Goal: Transaction & Acquisition: Download file/media

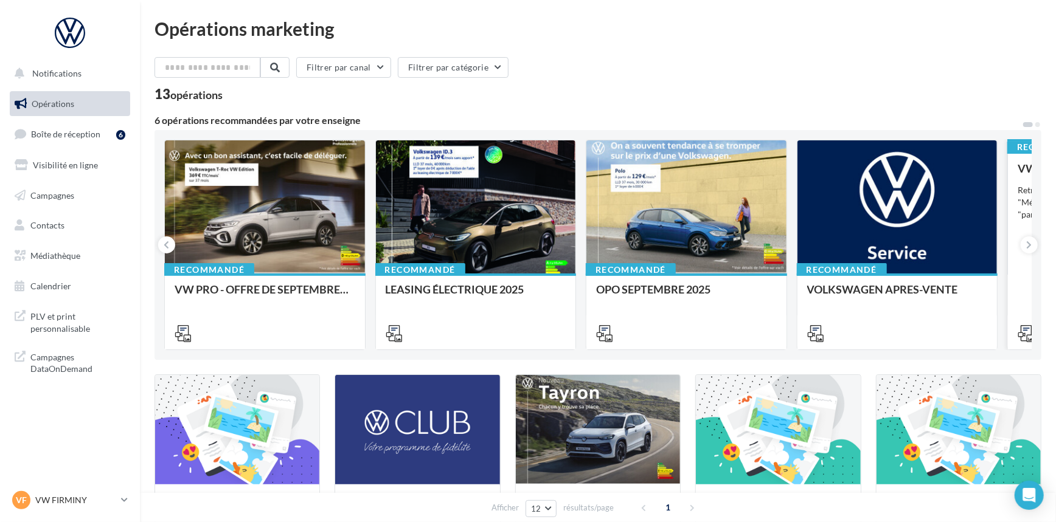
click at [68, 251] on span "Médiathèque" at bounding box center [55, 256] width 50 height 10
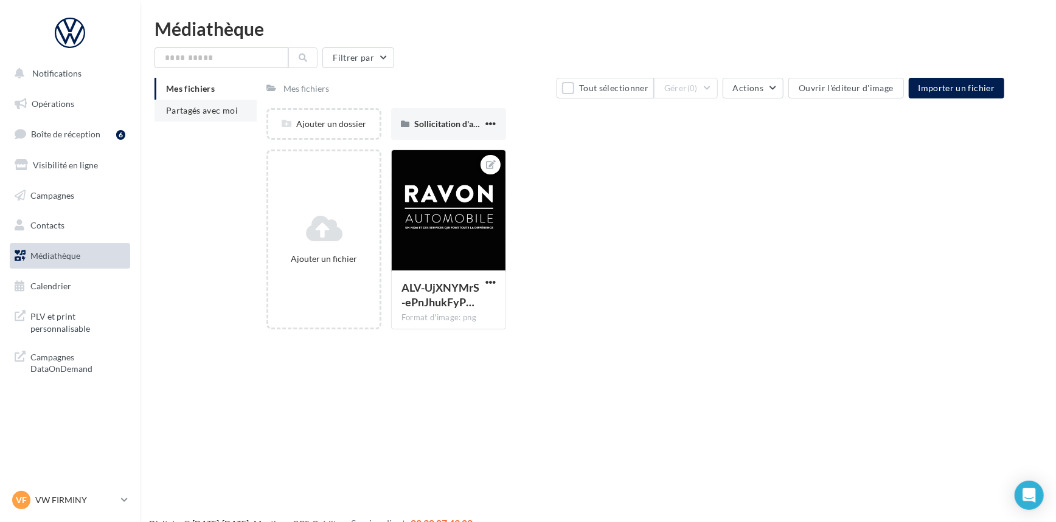
click at [221, 110] on span "Partagés avec moi" at bounding box center [202, 110] width 72 height 10
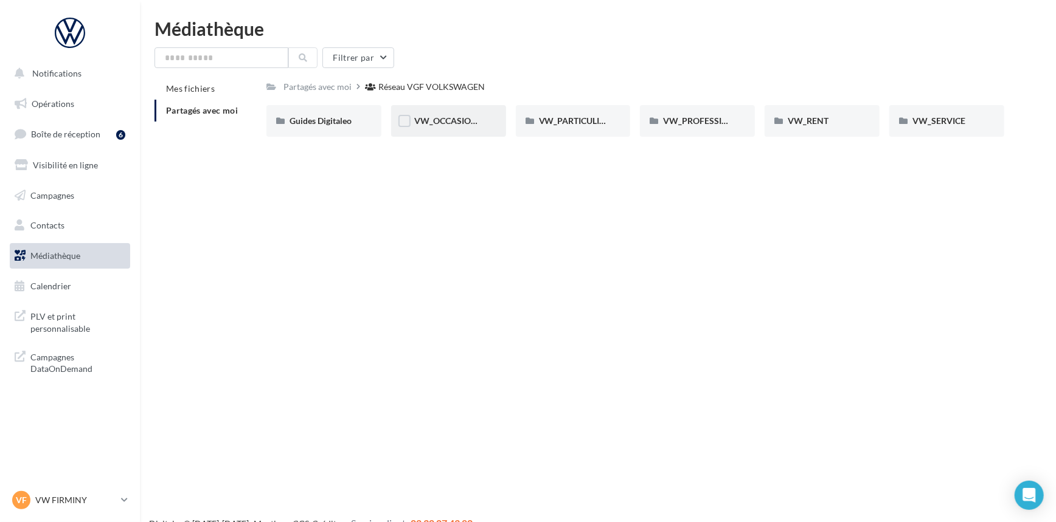
click at [452, 121] on span "VW_OCCASIONS_GARANTIES" at bounding box center [473, 121] width 119 height 10
click at [553, 129] on div "OPERATIONS" at bounding box center [573, 121] width 115 height 32
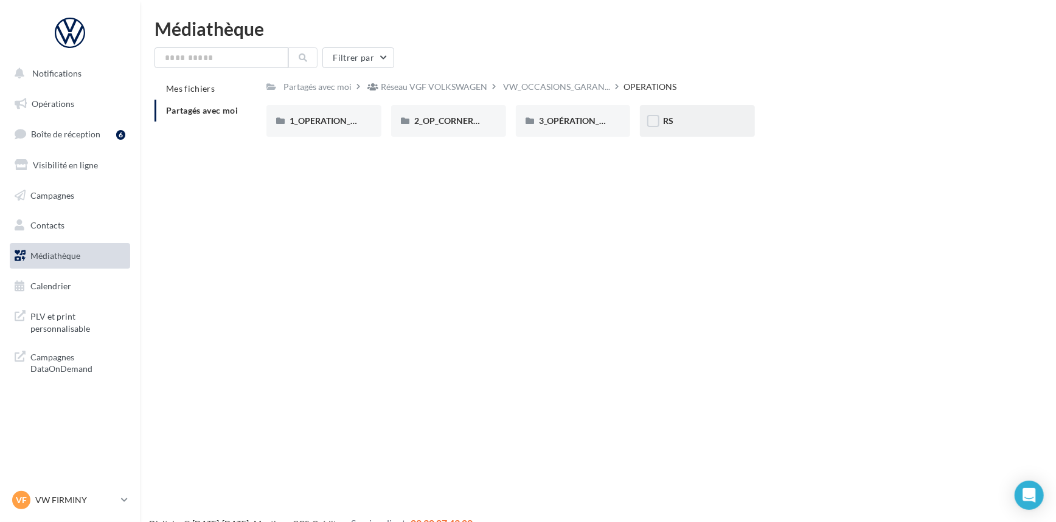
click at [694, 122] on div "RS" at bounding box center [697, 121] width 69 height 12
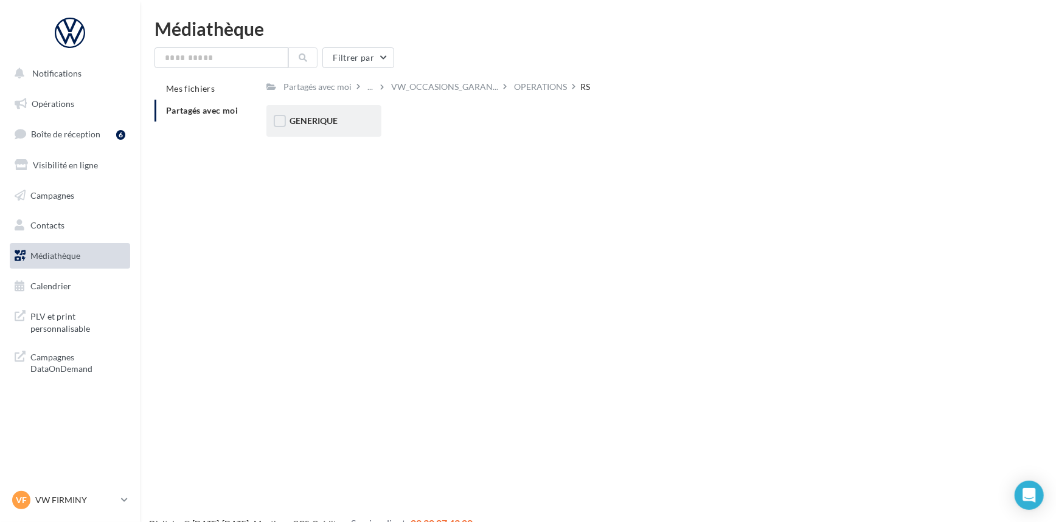
click at [336, 121] on span "GENERIQUE" at bounding box center [313, 121] width 48 height 10
click at [336, 121] on div "VW" at bounding box center [323, 121] width 69 height 12
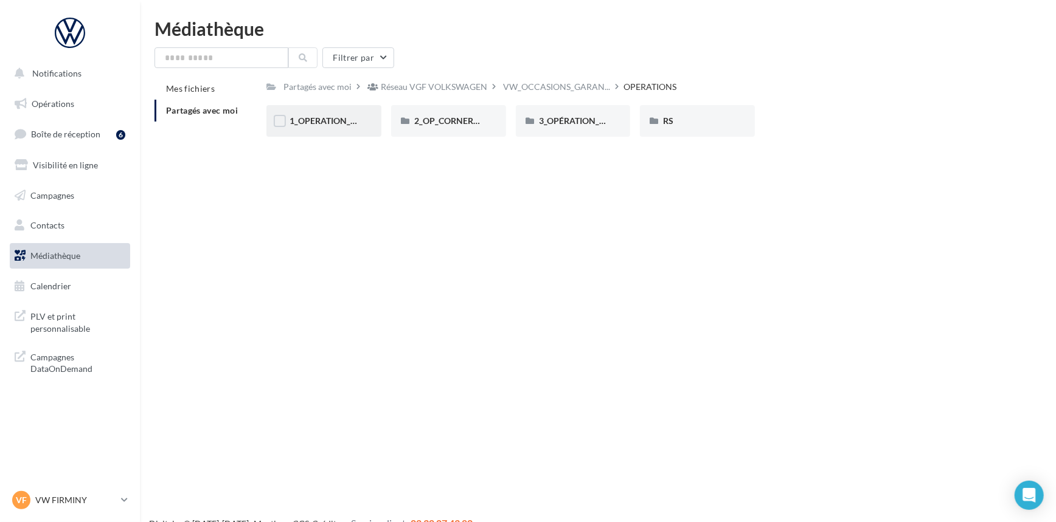
click at [345, 131] on div "1_OPERATION_Dispo_immédiate" at bounding box center [323, 121] width 115 height 32
click at [325, 133] on div "DOCS COMMERCIAUX" at bounding box center [323, 121] width 115 height 32
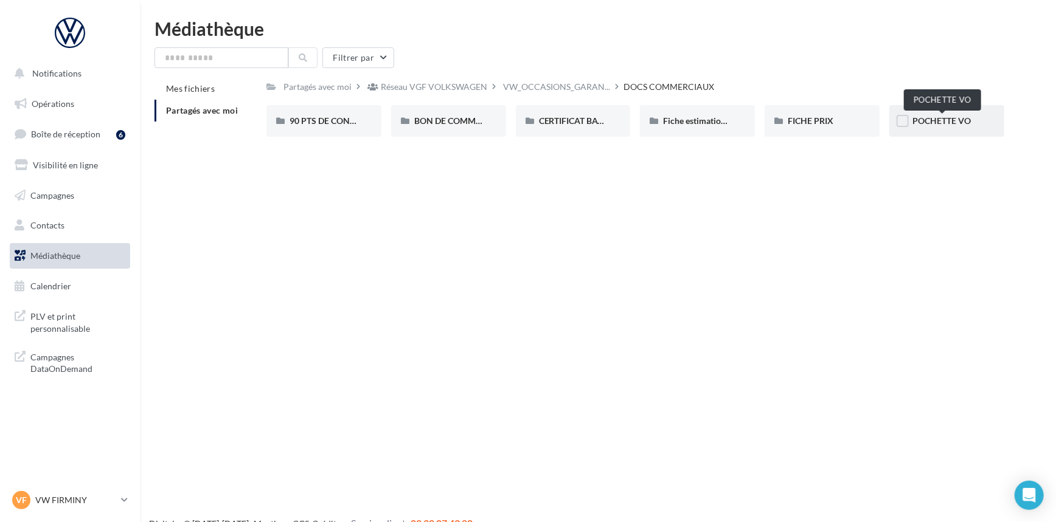
click at [938, 116] on span "POCHETTE VO" at bounding box center [941, 121] width 58 height 10
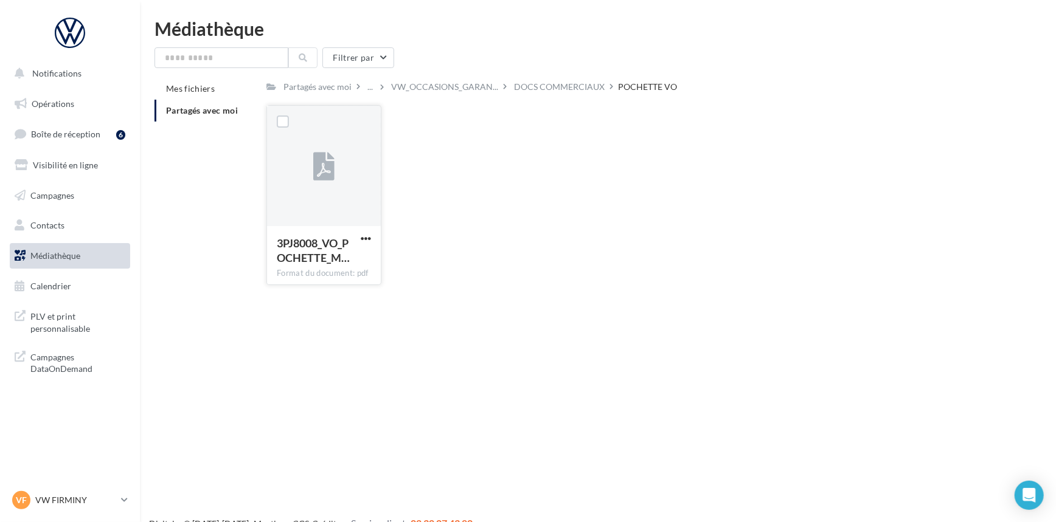
click at [334, 223] on div at bounding box center [324, 167] width 114 height 122
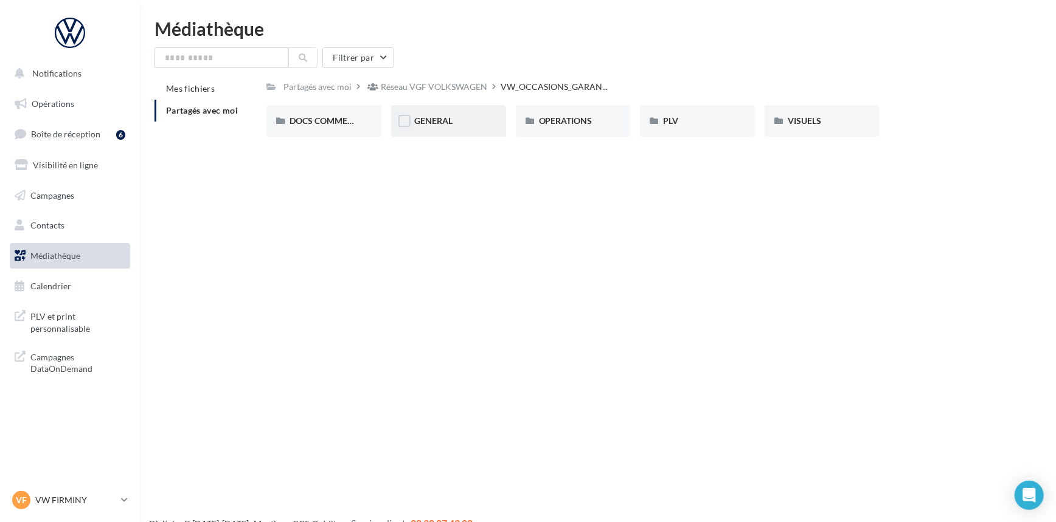
click at [446, 123] on span "GENERAL" at bounding box center [433, 121] width 38 height 10
click at [365, 129] on div "Charte VO" at bounding box center [323, 121] width 115 height 32
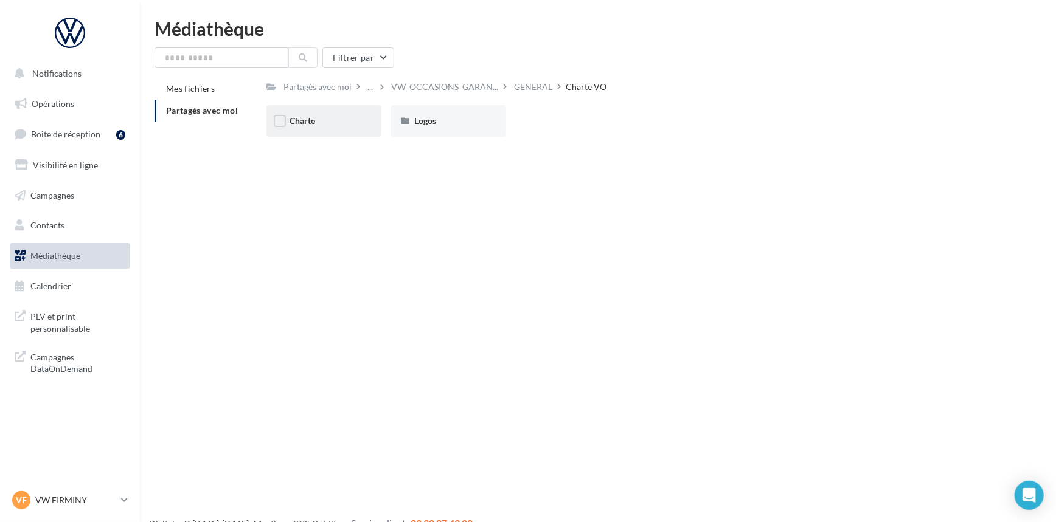
click at [330, 123] on div "Charte" at bounding box center [323, 121] width 69 height 12
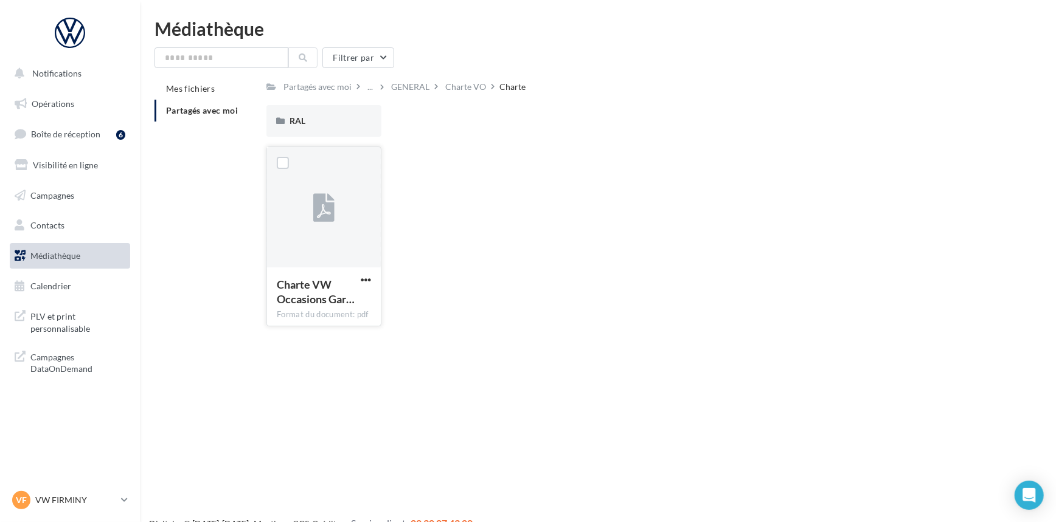
click at [371, 279] on button "button" at bounding box center [365, 281] width 15 height 12
click at [357, 299] on button "Télécharger" at bounding box center [313, 304] width 122 height 32
click at [339, 95] on div "Partagés avec moi" at bounding box center [317, 87] width 73 height 18
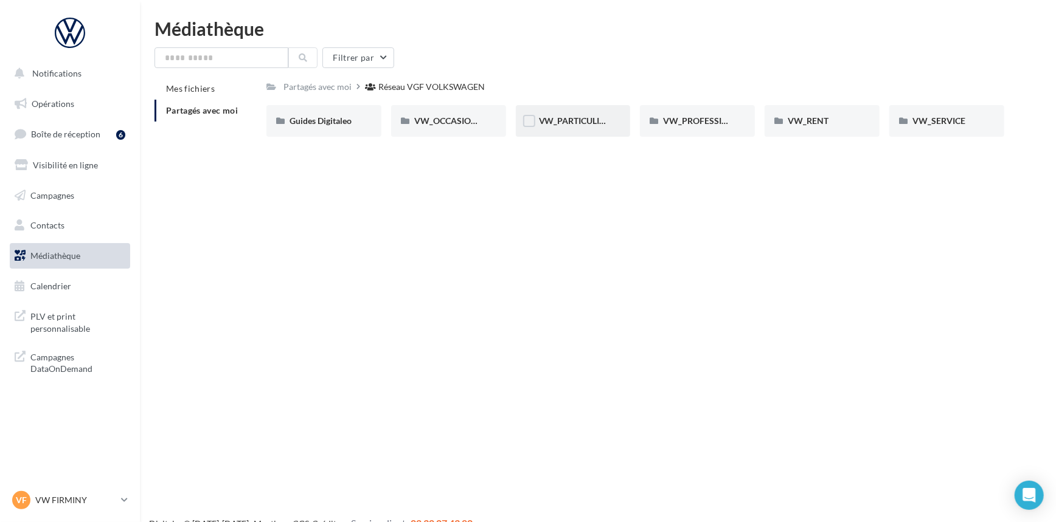
click at [569, 113] on div "VW_PARTICULIERS" at bounding box center [573, 121] width 115 height 32
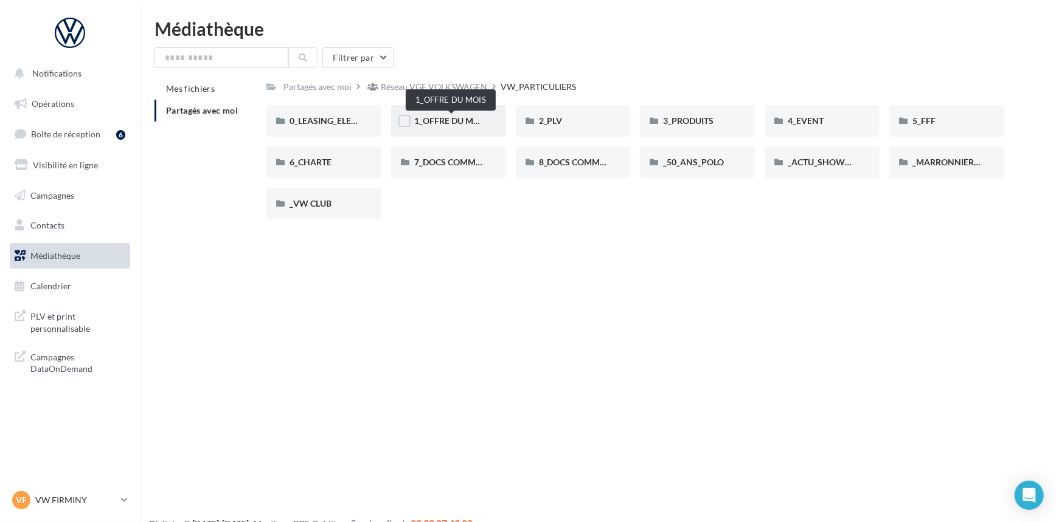
click at [445, 119] on span "1_OFFRE DU MOIS" at bounding box center [450, 121] width 73 height 10
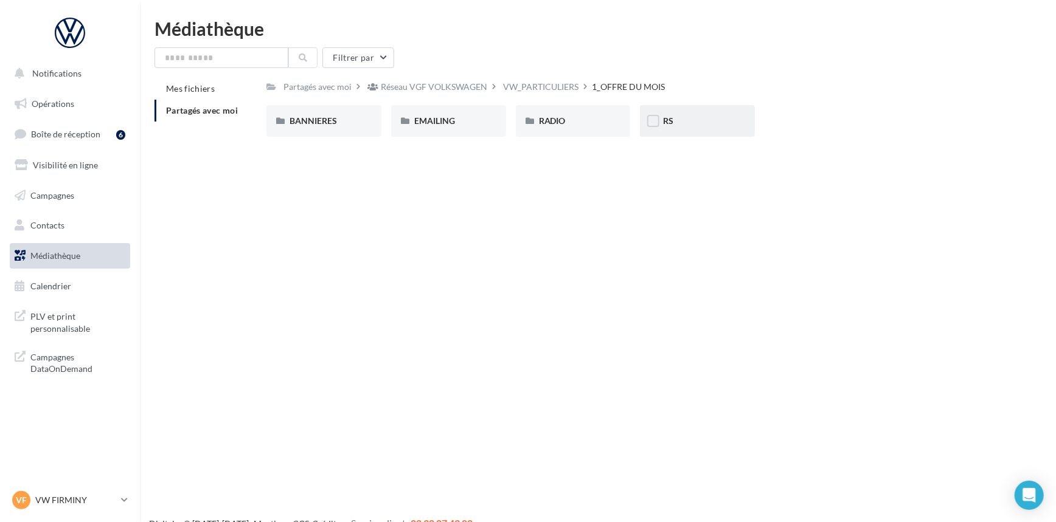
click at [675, 125] on div "RS" at bounding box center [697, 121] width 69 height 12
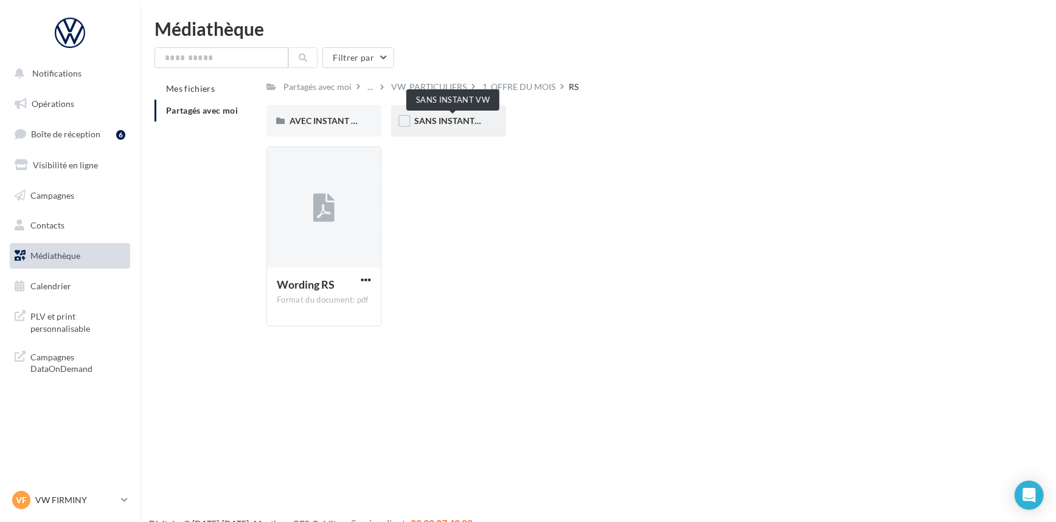
click at [435, 123] on span "SANS INSTANT VW" at bounding box center [452, 121] width 77 height 10
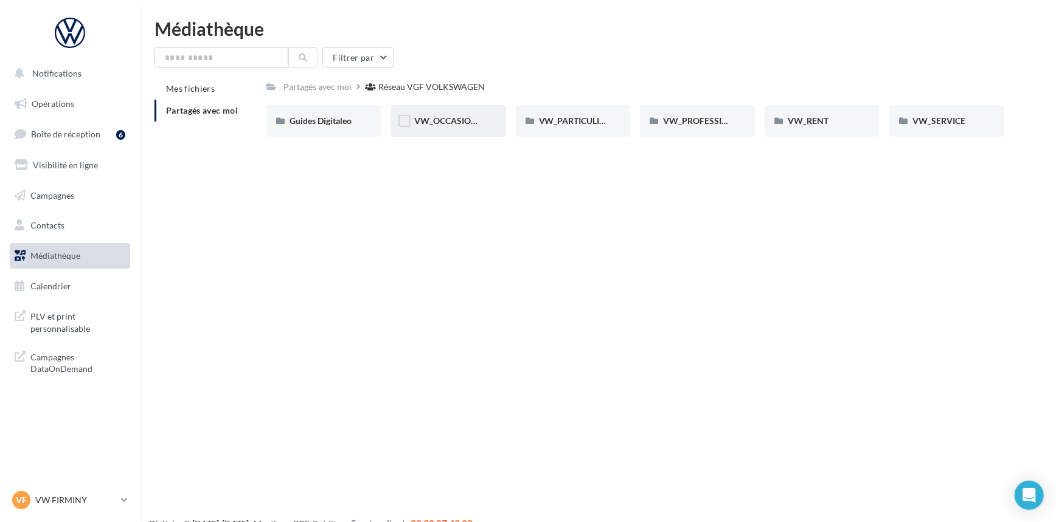
click at [455, 108] on div "VW_OCCASIONS_GARANTIES" at bounding box center [448, 121] width 115 height 32
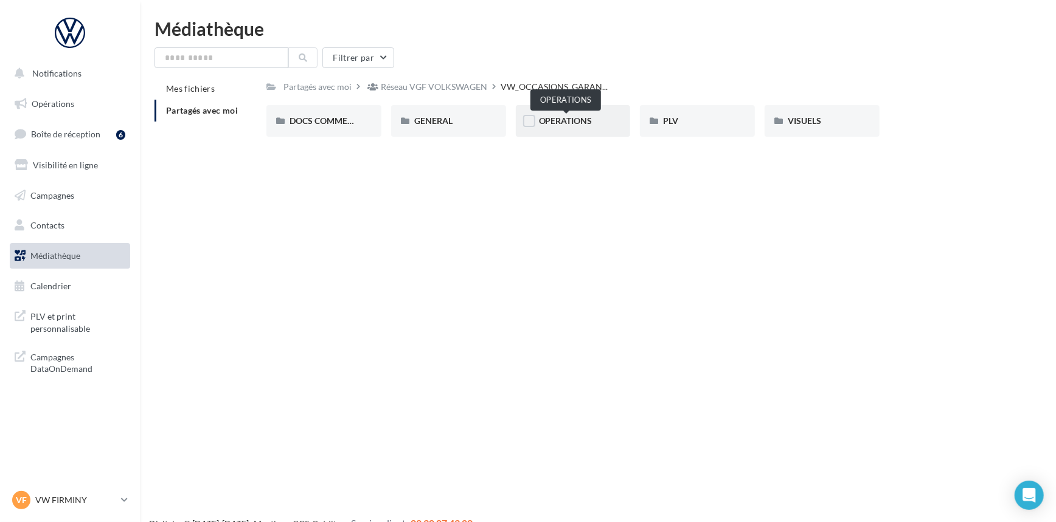
click at [550, 122] on span "OPERATIONS" at bounding box center [566, 121] width 54 height 10
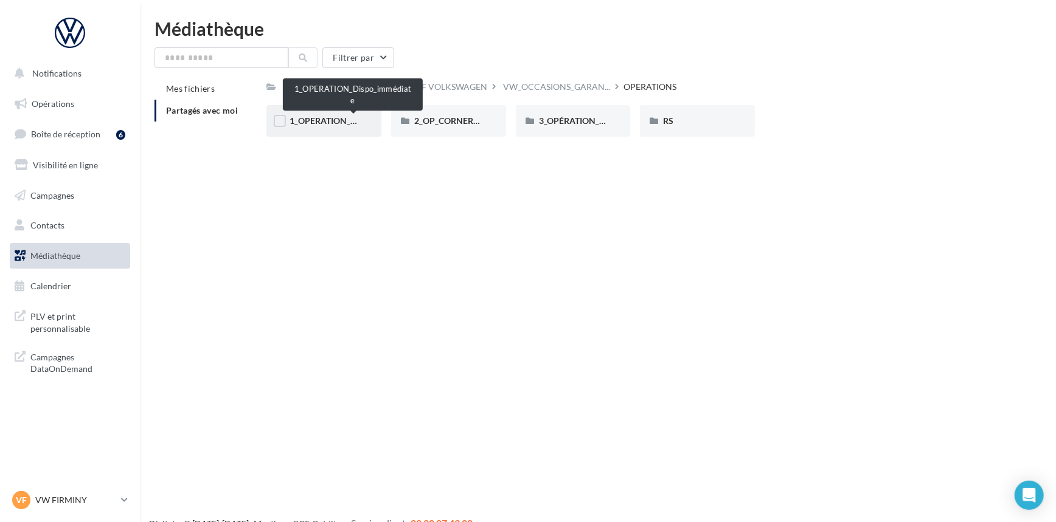
click at [334, 122] on span "1_OPERATION_Dispo_immédiate" at bounding box center [352, 121] width 126 height 10
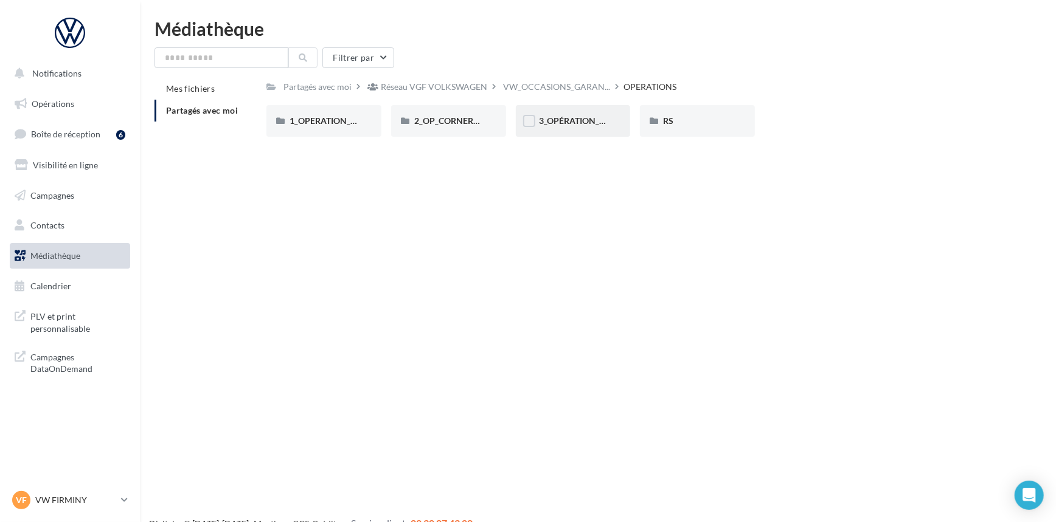
click at [573, 133] on div "3_OPÉRATION_OPO_VO_SKODA_CUPRA" at bounding box center [573, 121] width 115 height 32
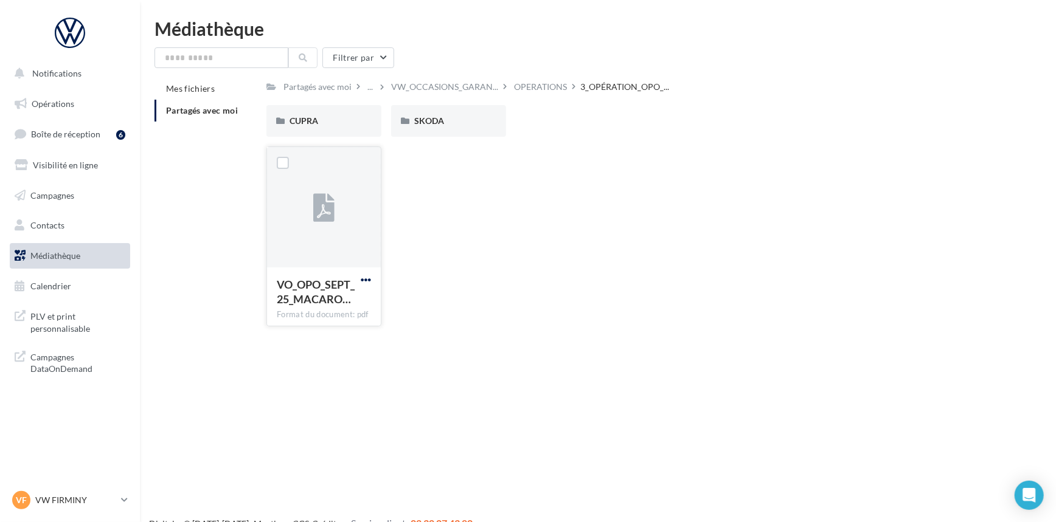
click at [362, 278] on span "button" at bounding box center [366, 280] width 10 height 10
click at [349, 305] on button "Télécharger" at bounding box center [313, 304] width 122 height 32
click at [347, 120] on div "CUPRA" at bounding box center [323, 121] width 69 height 12
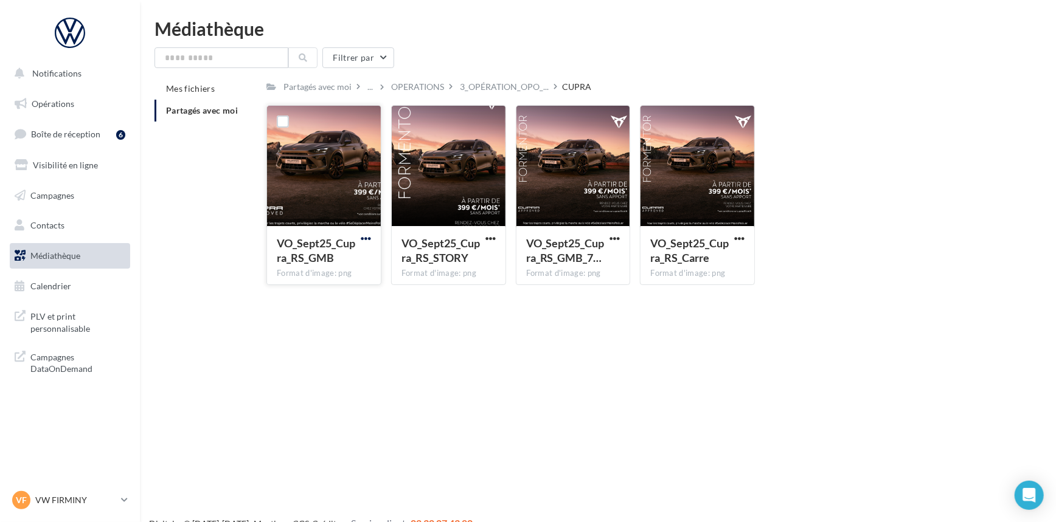
click at [365, 243] on span "button" at bounding box center [366, 238] width 10 height 10
click at [304, 267] on button "Télécharger" at bounding box center [313, 263] width 122 height 32
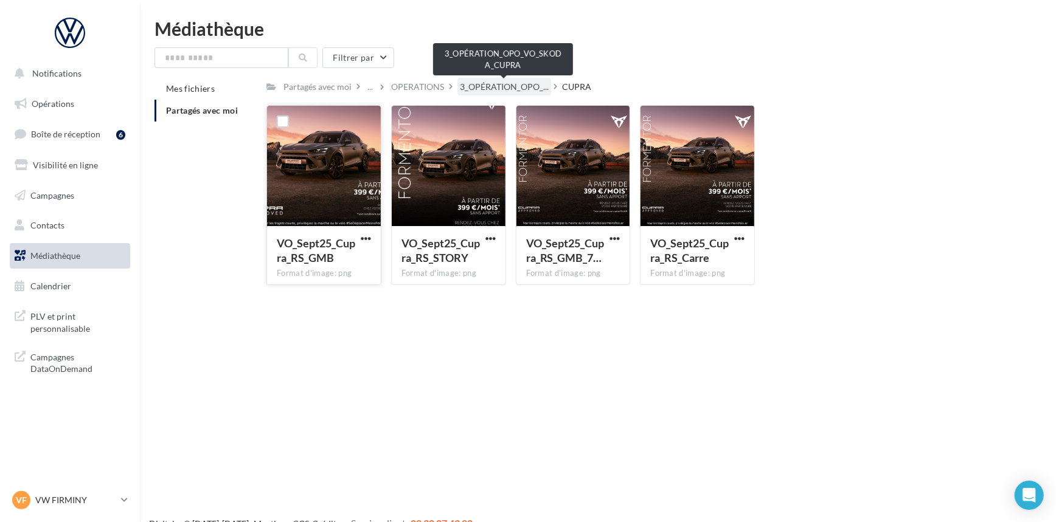
click at [488, 88] on span "3_OPÉRATION_OPO_..." at bounding box center [504, 87] width 89 height 12
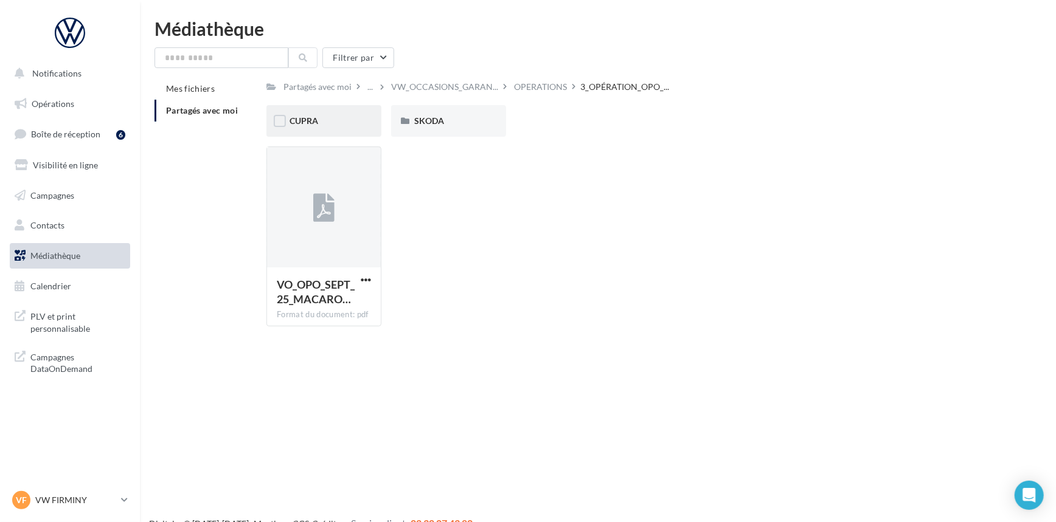
click at [323, 116] on div "CUPRA" at bounding box center [323, 121] width 69 height 12
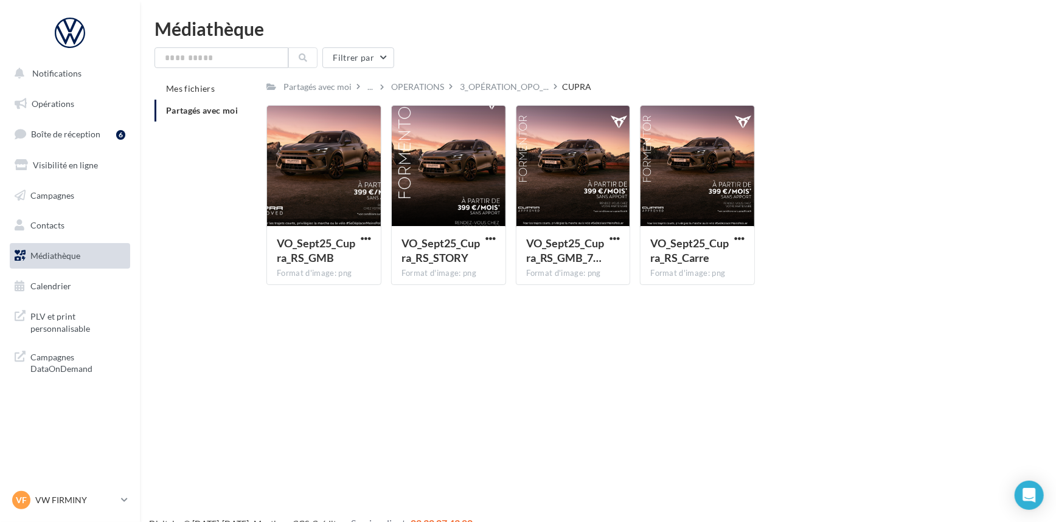
click at [485, 77] on div "Filtrer par Mes fichiers Partagés avec moi Partagés avec moi ... OPERATIONS 3_O…" at bounding box center [597, 170] width 887 height 247
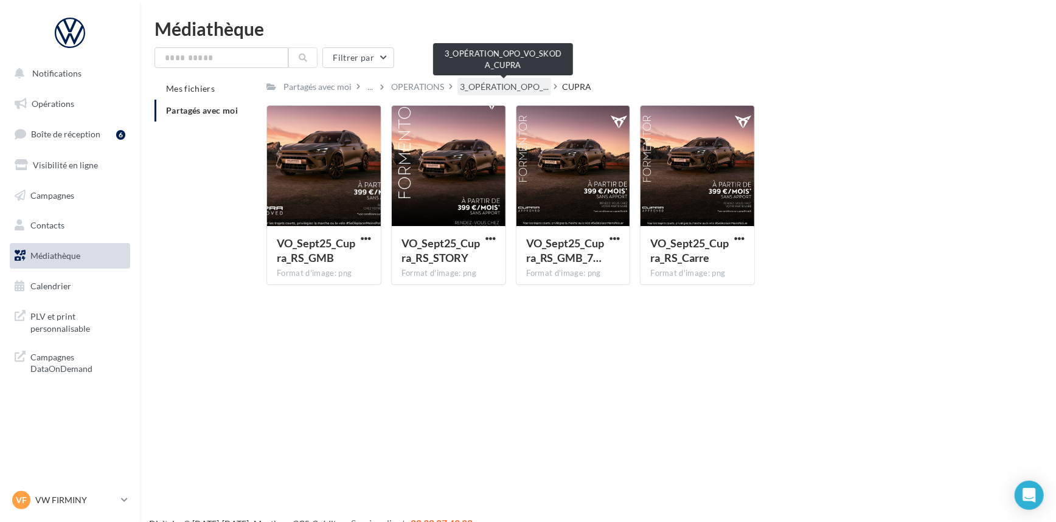
click at [500, 90] on span "3_OPÉRATION_OPO_..." at bounding box center [504, 87] width 89 height 12
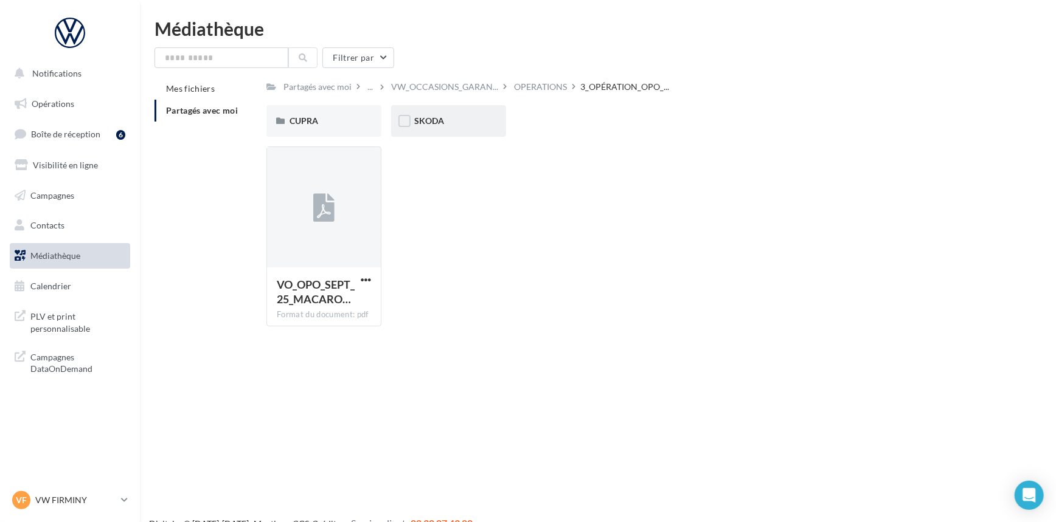
click at [489, 126] on div "SKODA" at bounding box center [448, 121] width 115 height 32
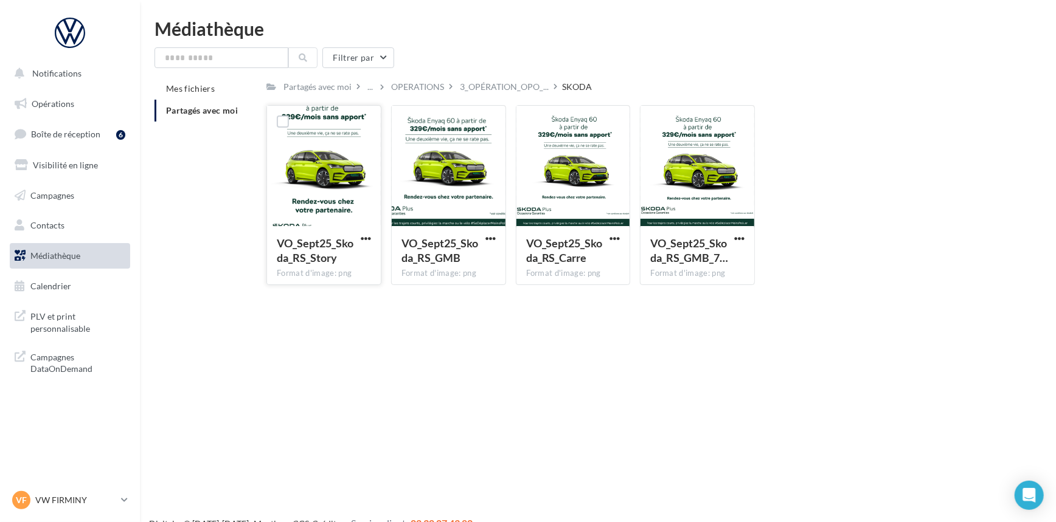
click at [325, 248] on span "VO_Sept25_Skoda_RS_Story" at bounding box center [315, 251] width 77 height 28
click at [608, 237] on button "button" at bounding box center [614, 239] width 15 height 12
click at [564, 264] on button "Télécharger" at bounding box center [561, 263] width 122 height 32
click at [586, 184] on div at bounding box center [573, 167] width 114 height 122
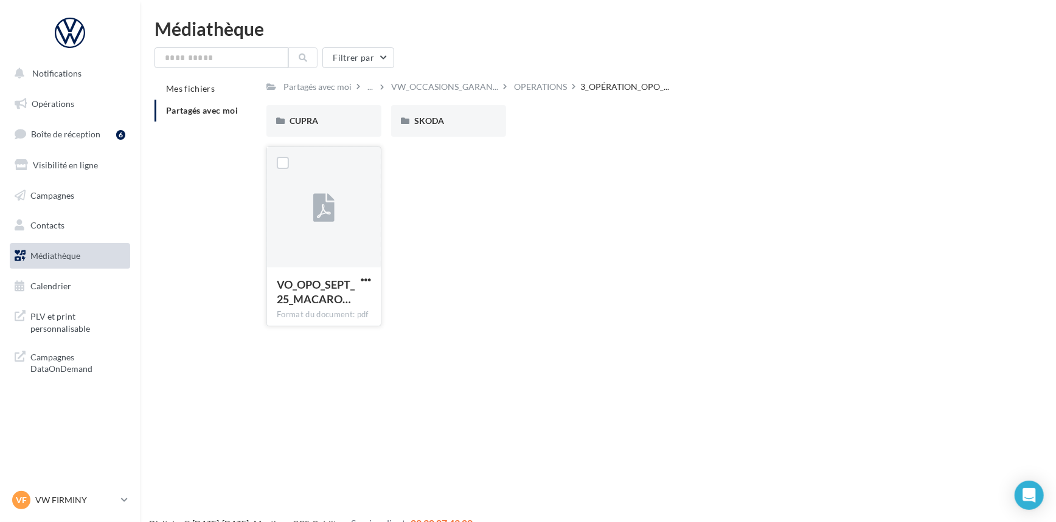
click at [371, 198] on div at bounding box center [324, 208] width 114 height 122
click at [367, 280] on span "button" at bounding box center [366, 280] width 10 height 10
click at [357, 299] on button "Télécharger" at bounding box center [313, 304] width 122 height 32
click at [347, 133] on div "CUPRA" at bounding box center [323, 121] width 115 height 32
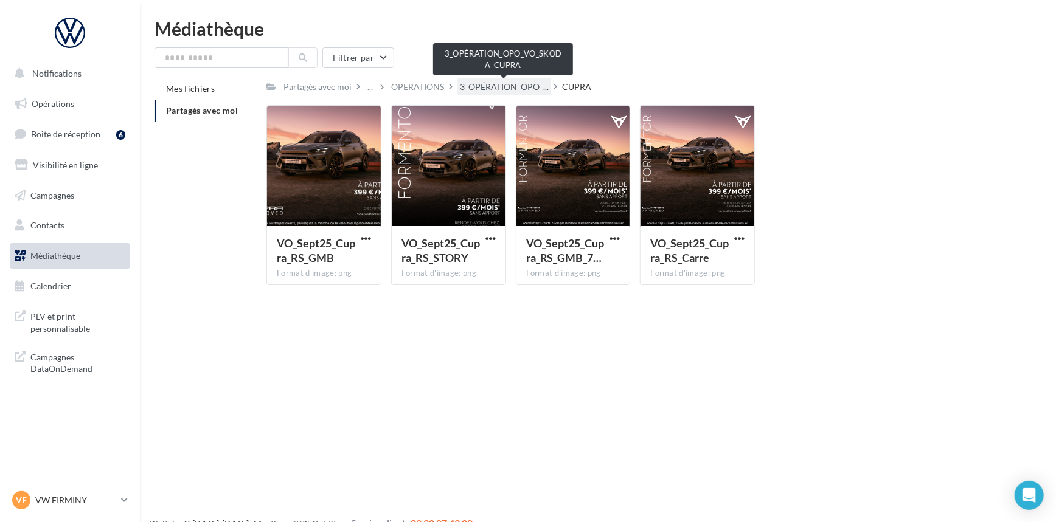
click at [499, 88] on span "3_OPÉRATION_OPO_..." at bounding box center [504, 87] width 89 height 12
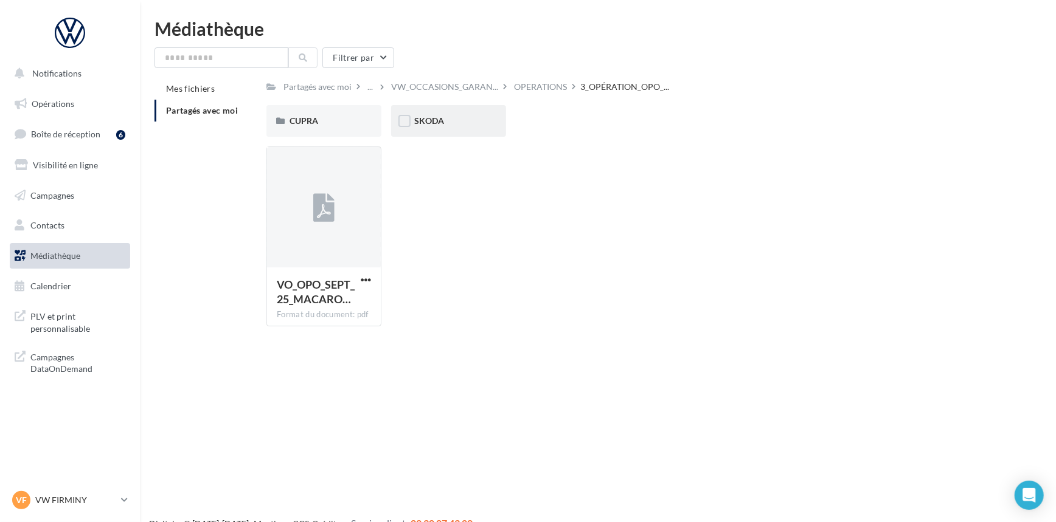
click at [418, 132] on div "SKODA" at bounding box center [448, 121] width 115 height 32
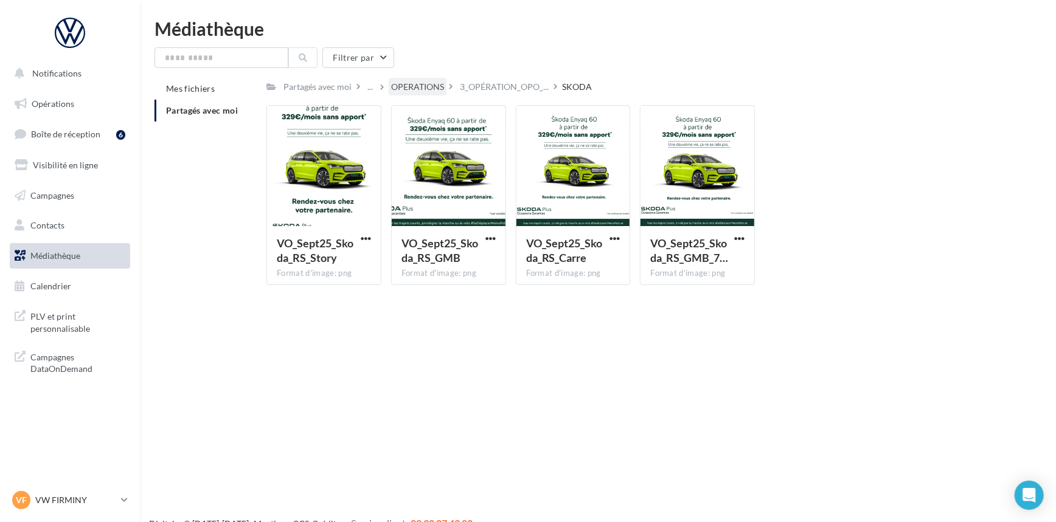
click at [403, 89] on div "OPERATIONS" at bounding box center [417, 87] width 53 height 12
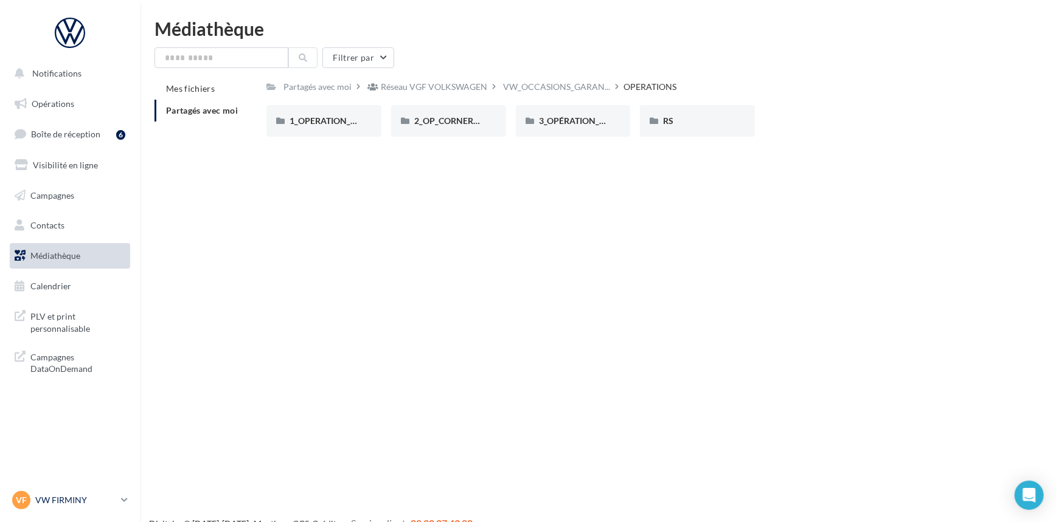
click at [85, 492] on div "VF VW FIRMINY vw-fir-via" at bounding box center [64, 500] width 104 height 18
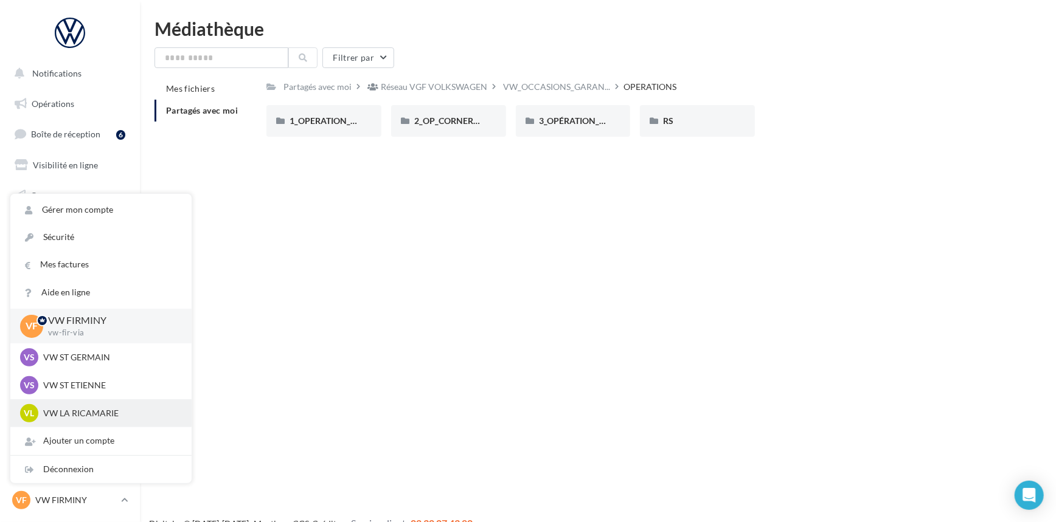
click at [94, 401] on div "VL VW LA RICAMARIE vw-lar-via" at bounding box center [100, 414] width 181 height 28
click at [95, 408] on p "VW LA RICAMARIE" at bounding box center [110, 413] width 134 height 12
